Goal: Information Seeking & Learning: Learn about a topic

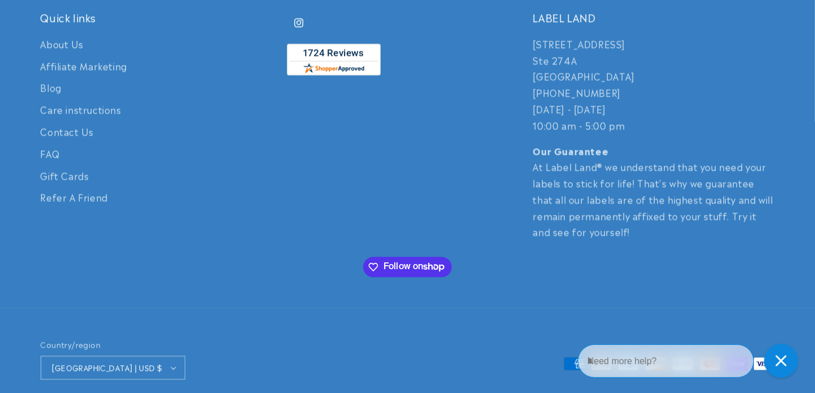
scroll to position [2573, 0]
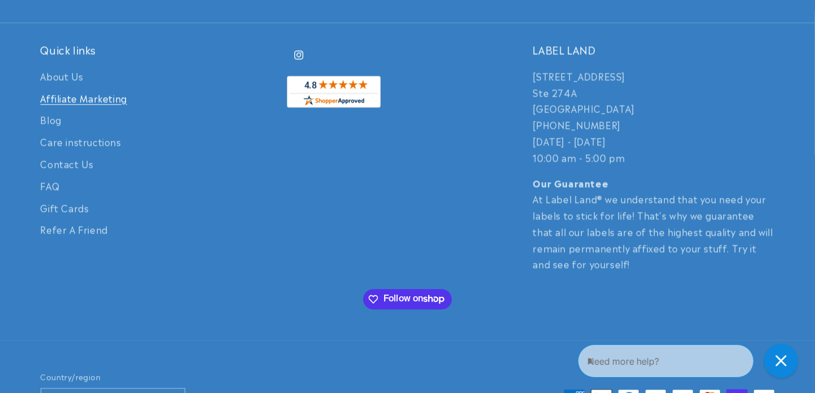
click at [99, 99] on link "Affiliate Marketing" at bounding box center [84, 98] width 86 height 22
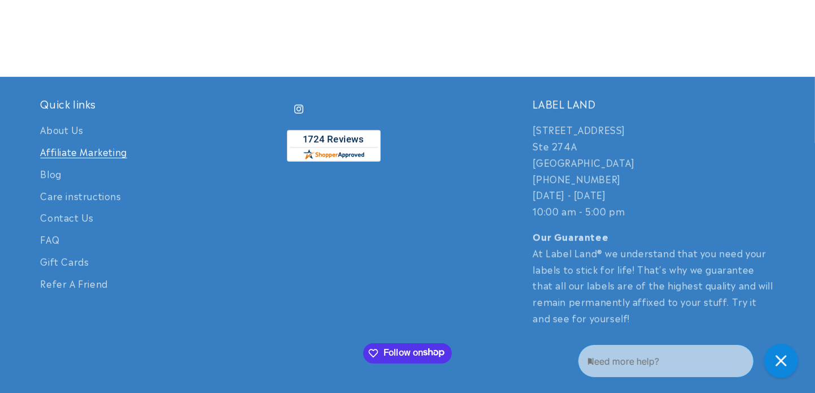
scroll to position [706, 0]
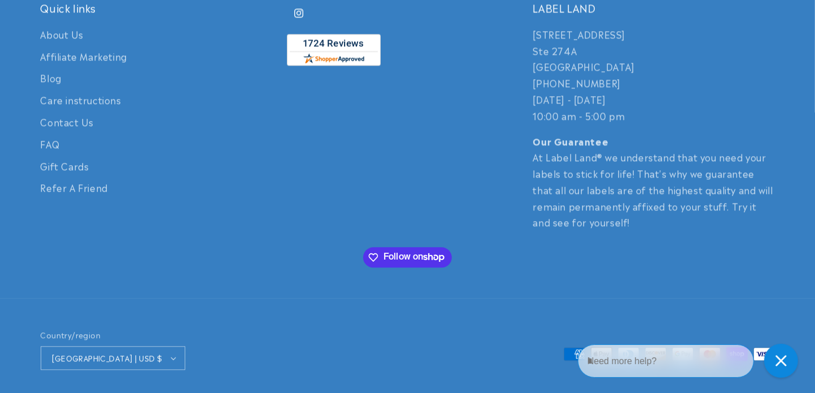
scroll to position [2648, 0]
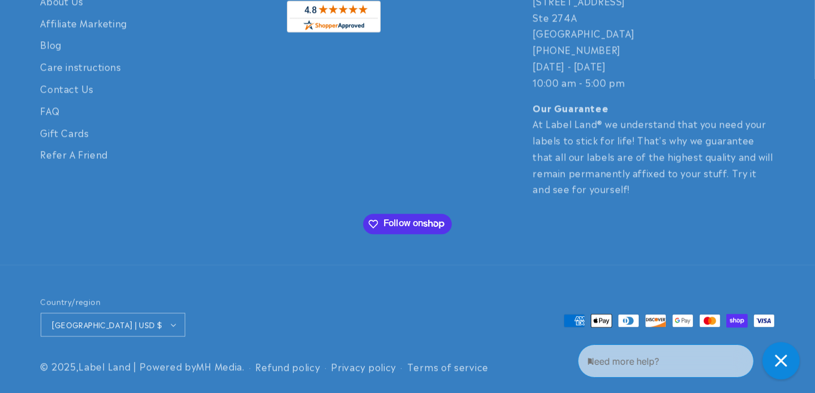
click at [777, 351] on div "Close gorgias live chat" at bounding box center [780, 359] width 25 height 25
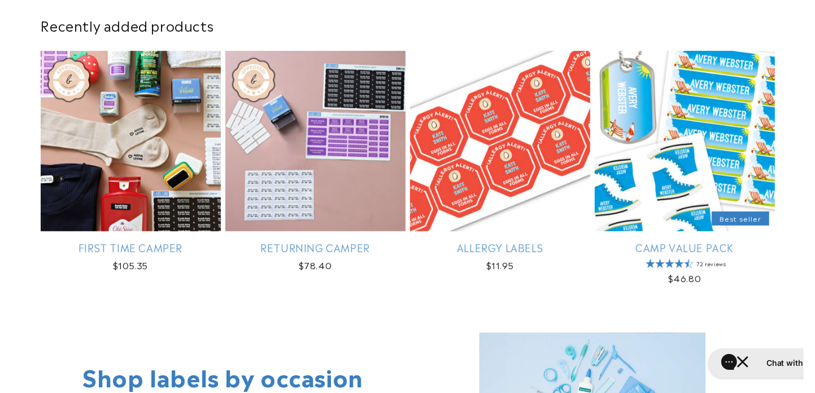
scroll to position [389, 0]
